Goal: Task Accomplishment & Management: Manage account settings

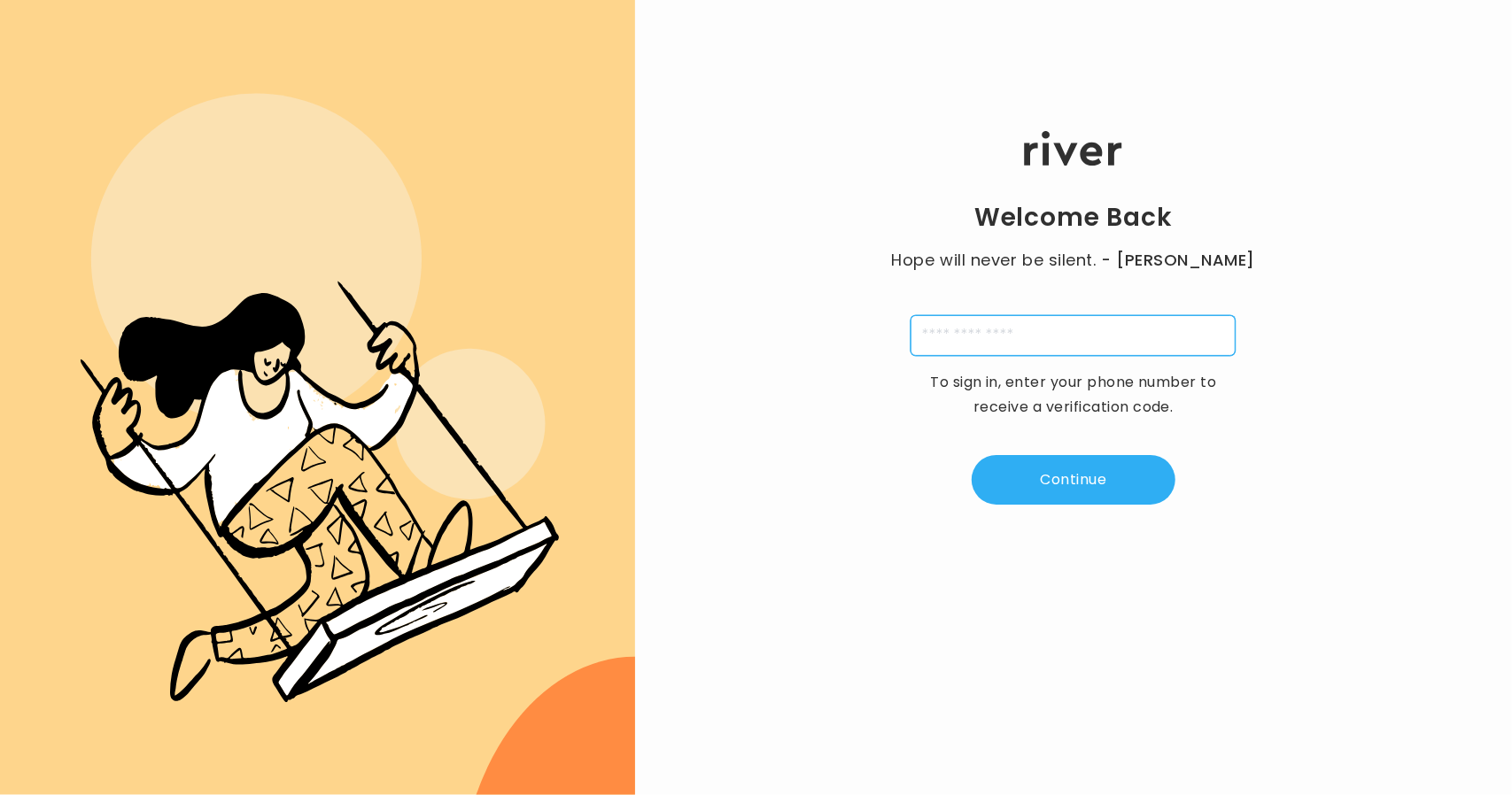
click at [977, 342] on input "tel" at bounding box center [1073, 335] width 325 height 40
type input "**********"
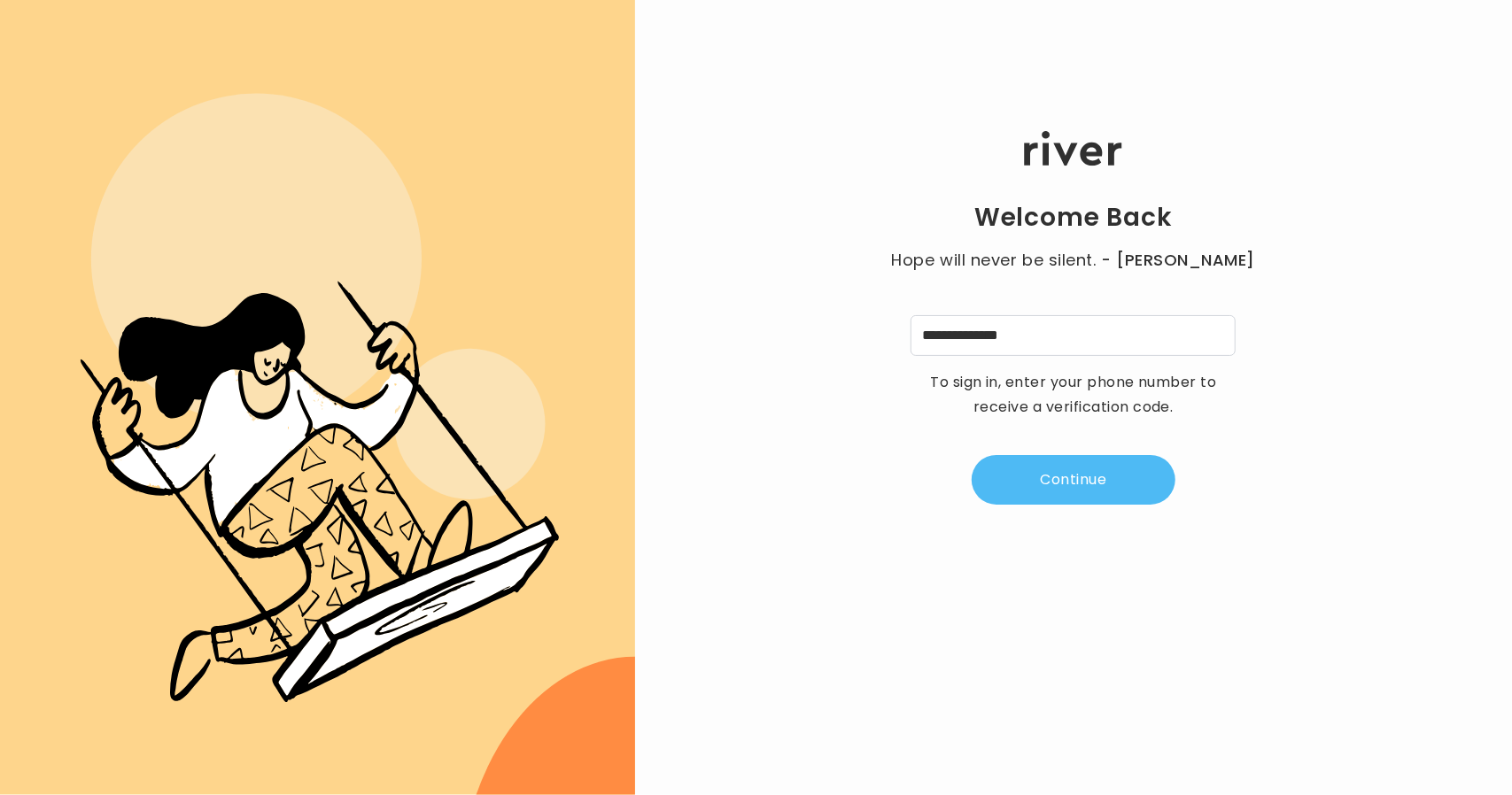
click at [1037, 463] on button "Continue" at bounding box center [1073, 480] width 204 height 50
type input "*"
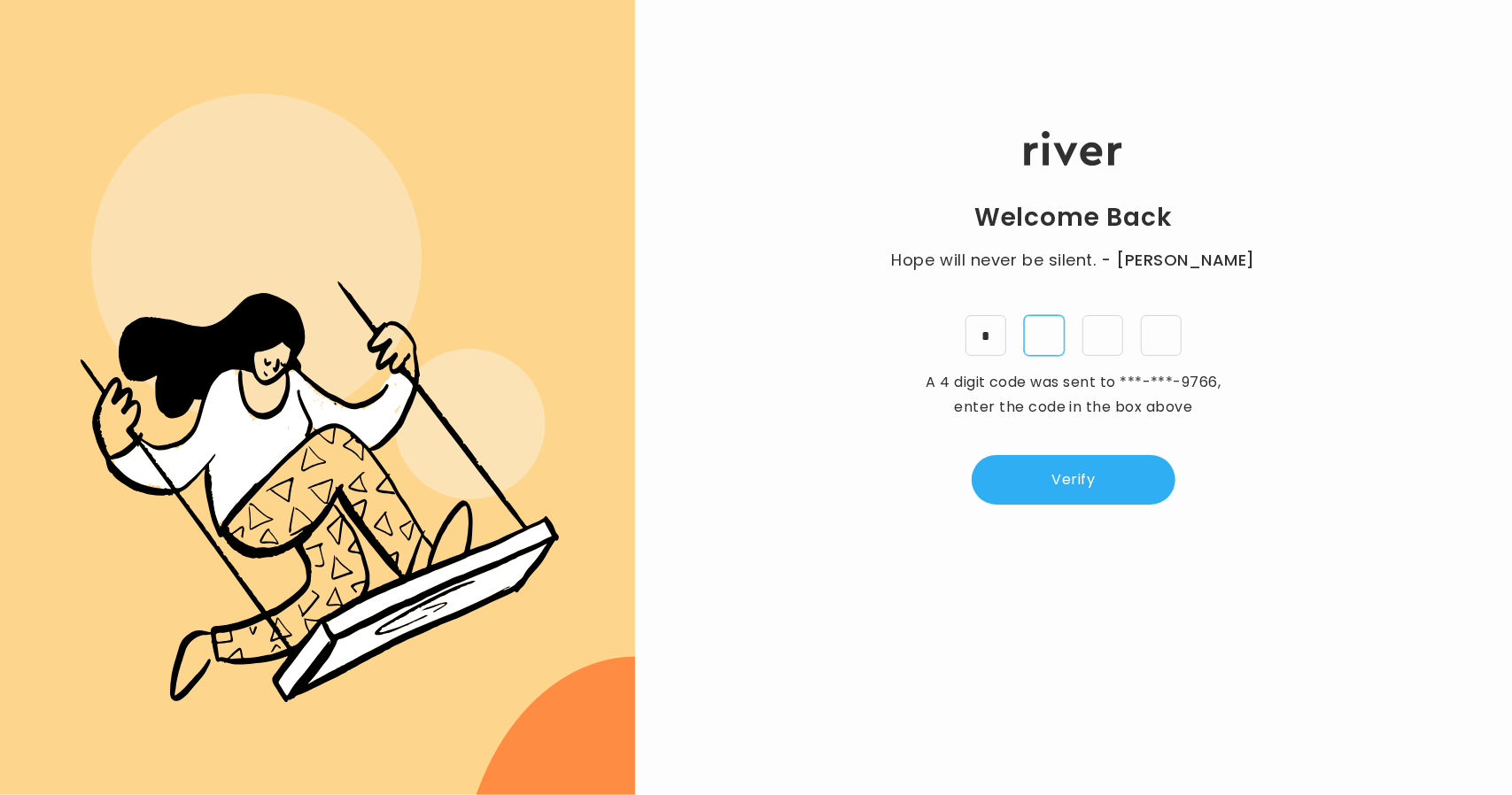
type input "*"
click at [1064, 490] on button "Verify" at bounding box center [1073, 480] width 204 height 50
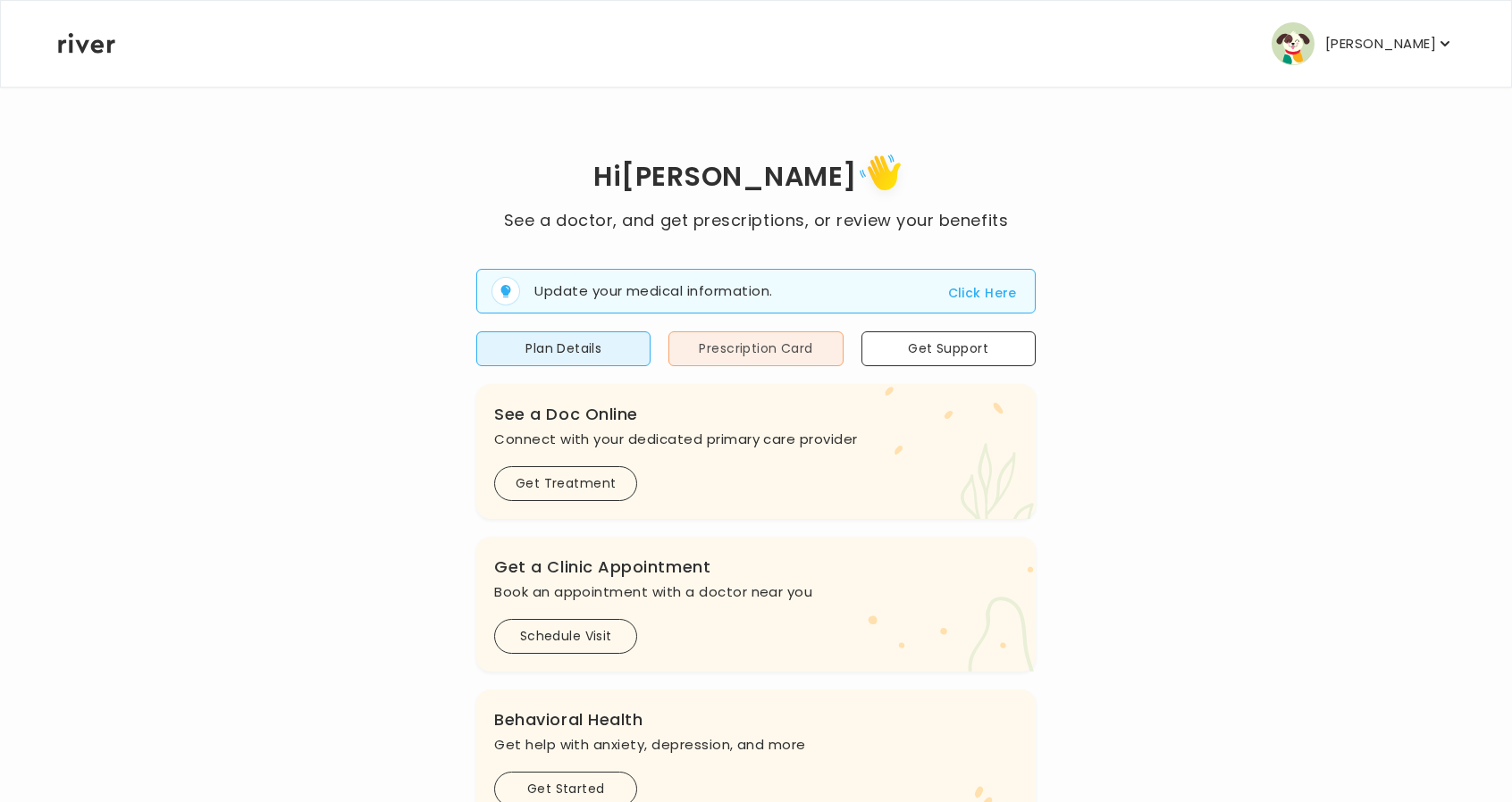
click at [728, 337] on button "Prescription Card" at bounding box center [756, 349] width 174 height 35
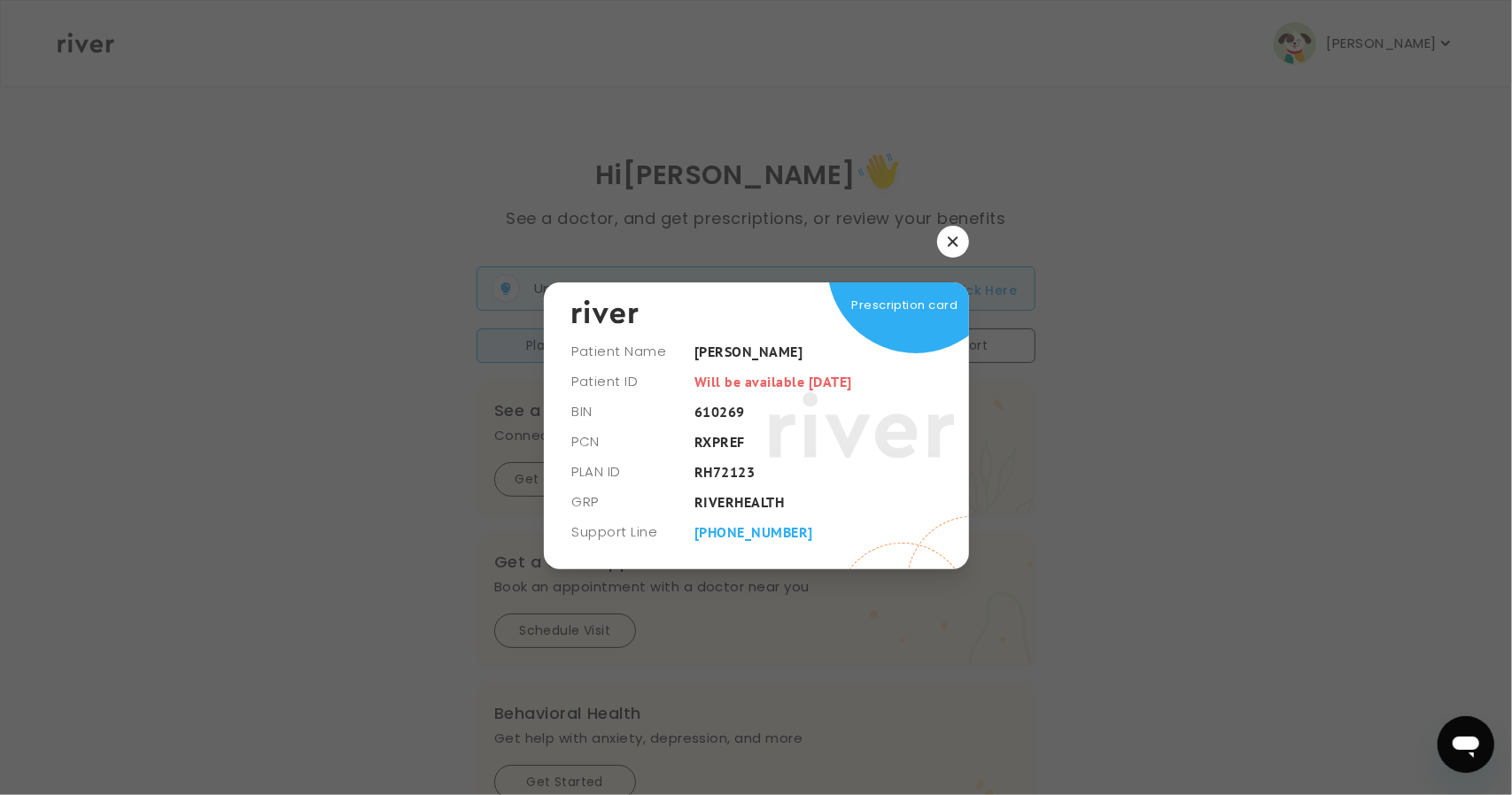
click at [942, 237] on button "button" at bounding box center [953, 242] width 32 height 32
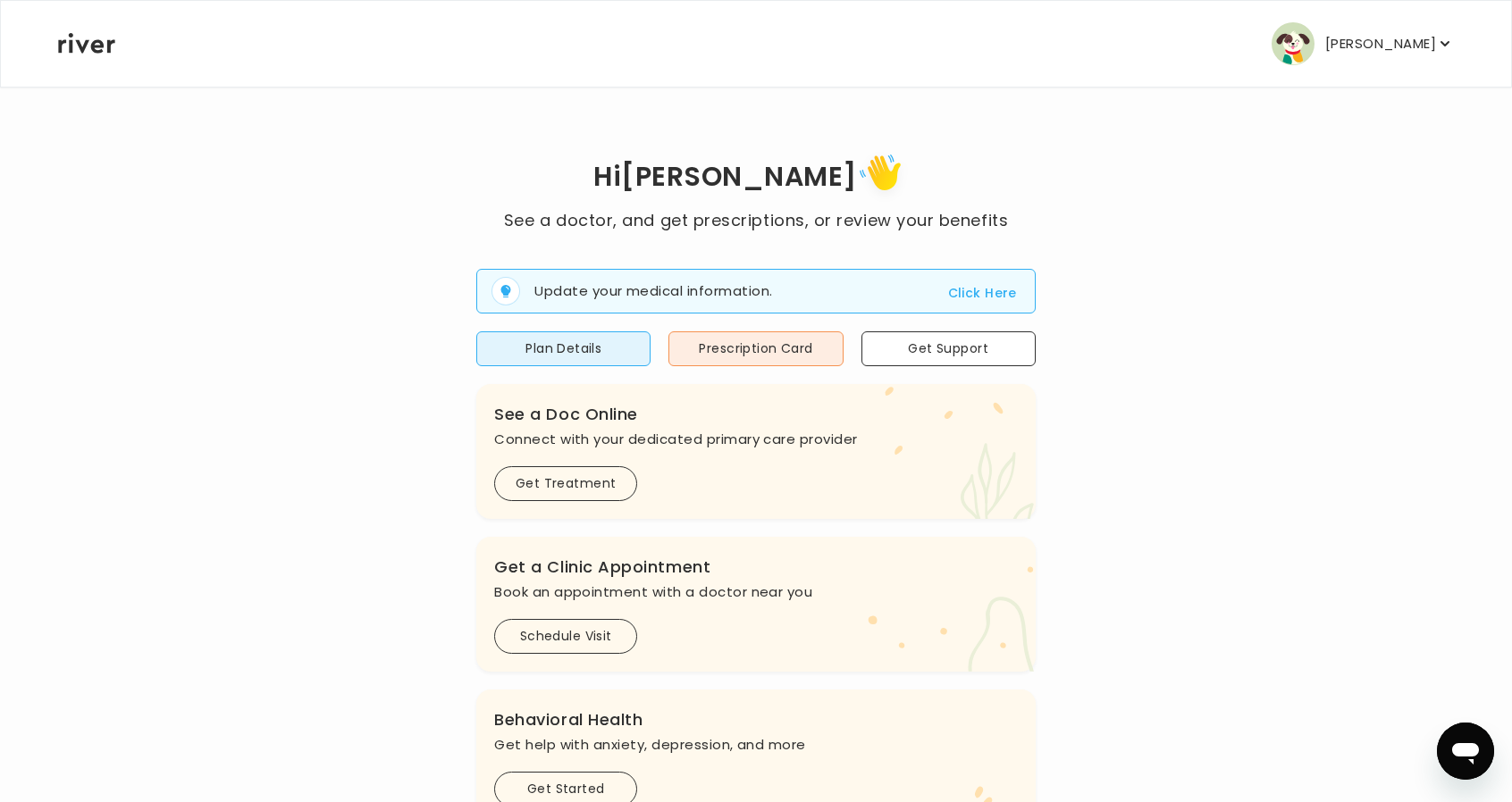
click at [1358, 51] on p "[PERSON_NAME]" at bounding box center [1380, 44] width 111 height 25
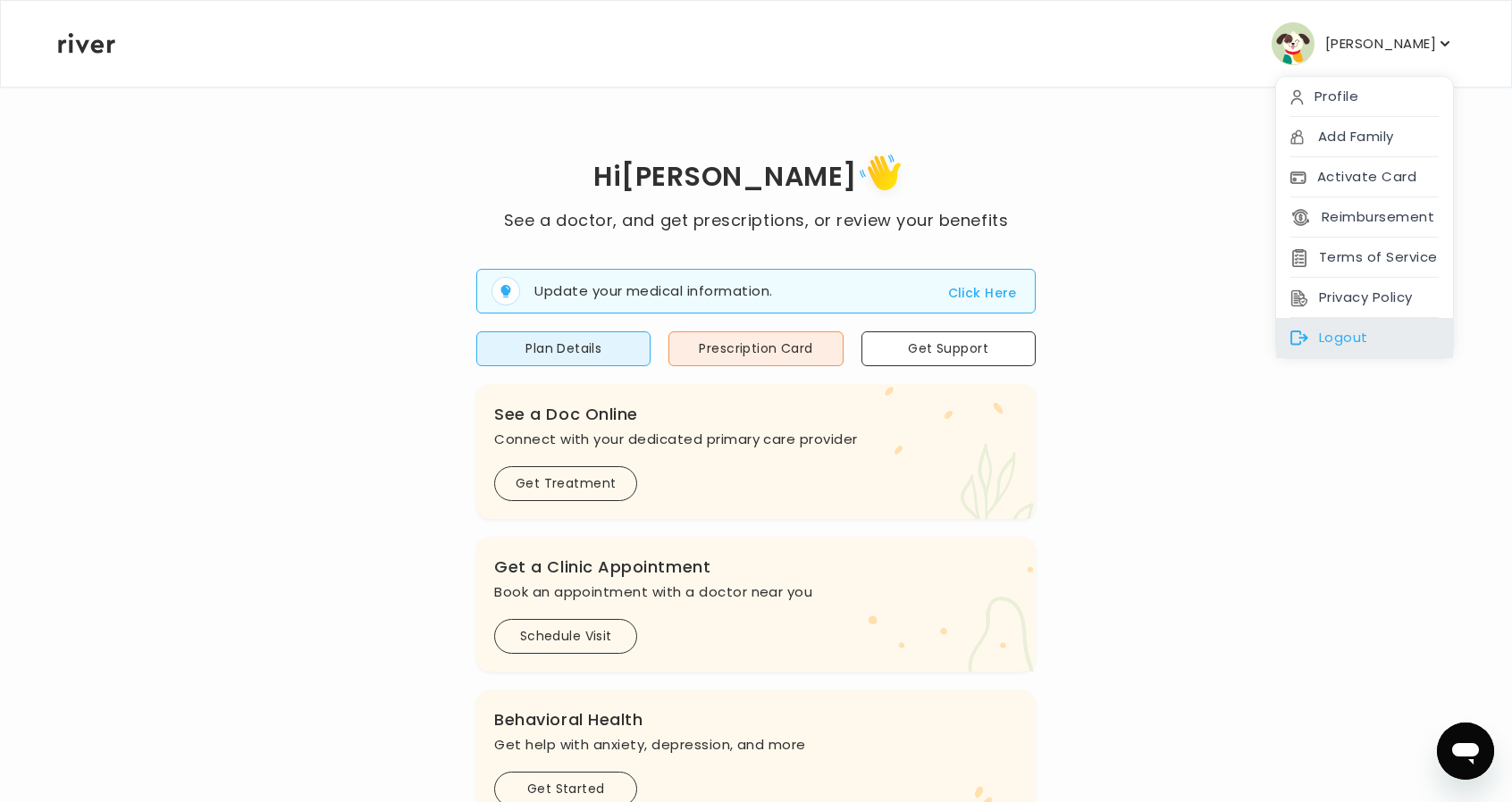
click at [1340, 324] on div "Logout" at bounding box center [1364, 338] width 177 height 40
